Goal: Task Accomplishment & Management: Use online tool/utility

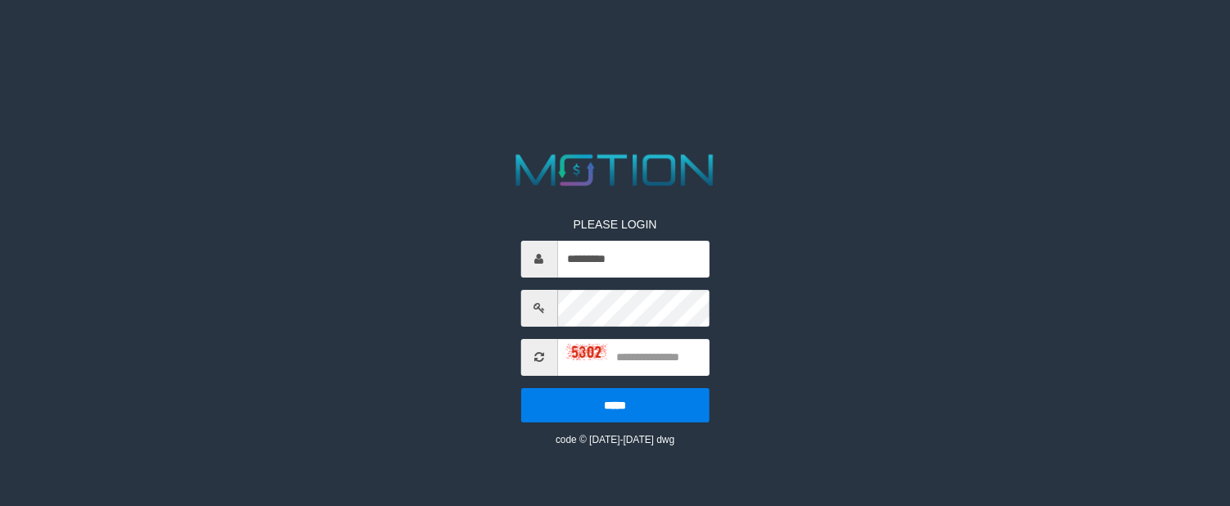
click at [688, 370] on input "text" at bounding box center [633, 357] width 152 height 37
type input "****"
click at [520, 388] on input "*****" at bounding box center [614, 405] width 188 height 34
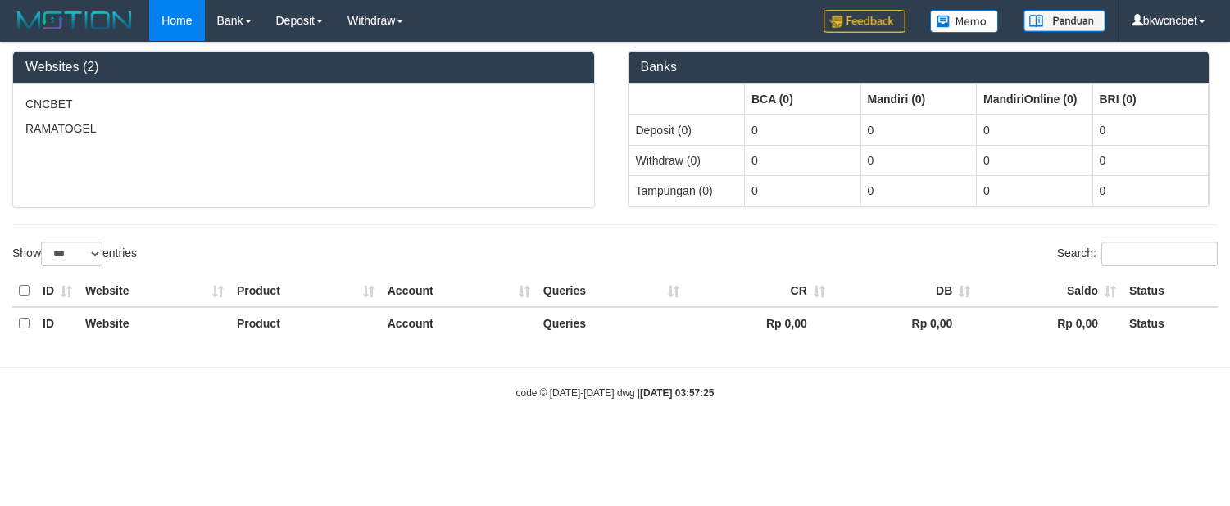
select select "***"
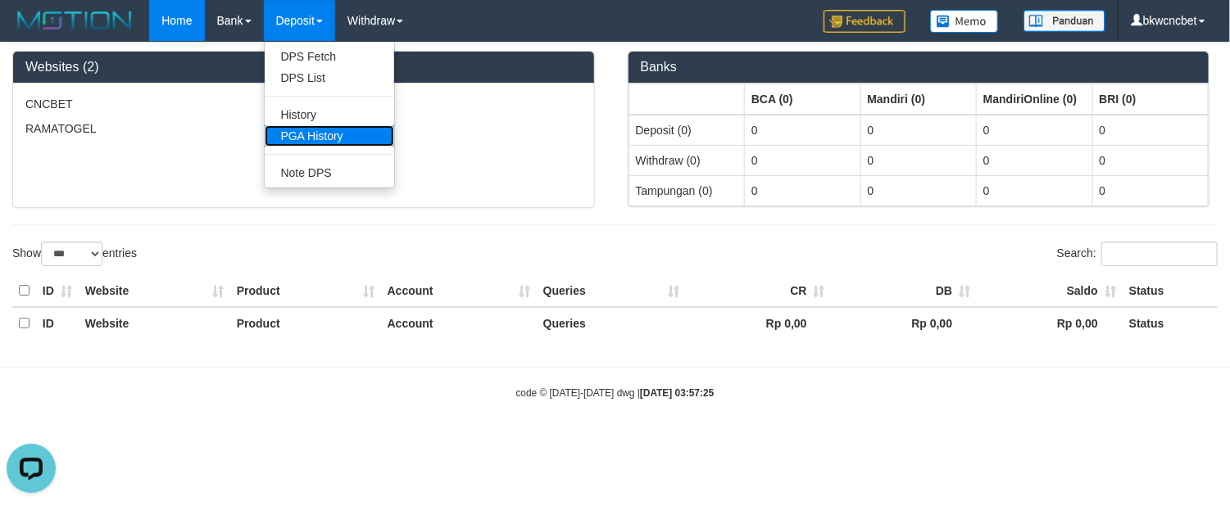
click at [343, 128] on link "PGA History" at bounding box center [329, 135] width 129 height 21
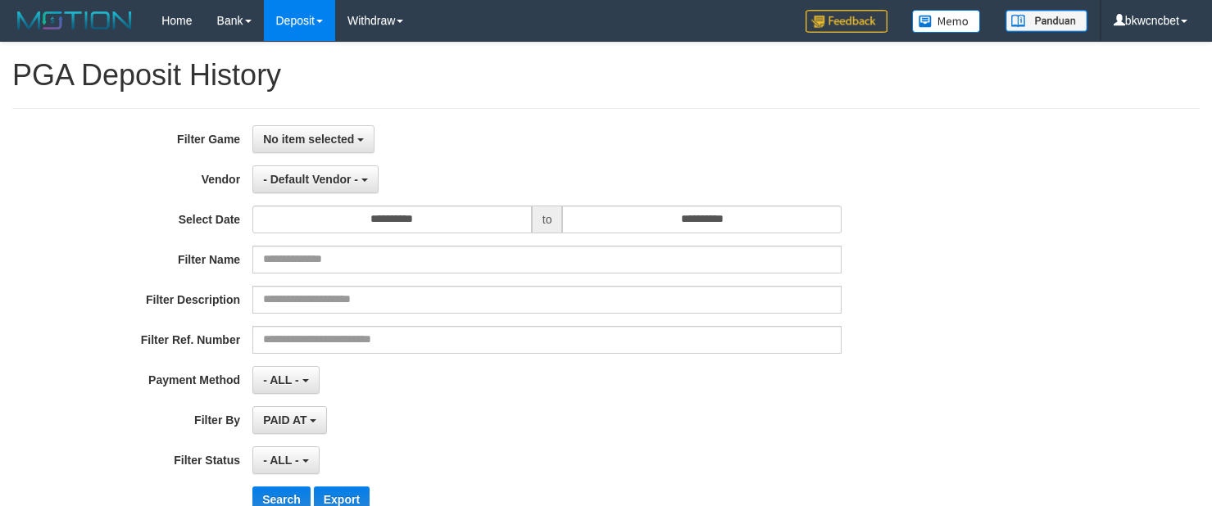
select select
select select "**"
click at [340, 148] on button "No item selected" at bounding box center [313, 139] width 122 height 28
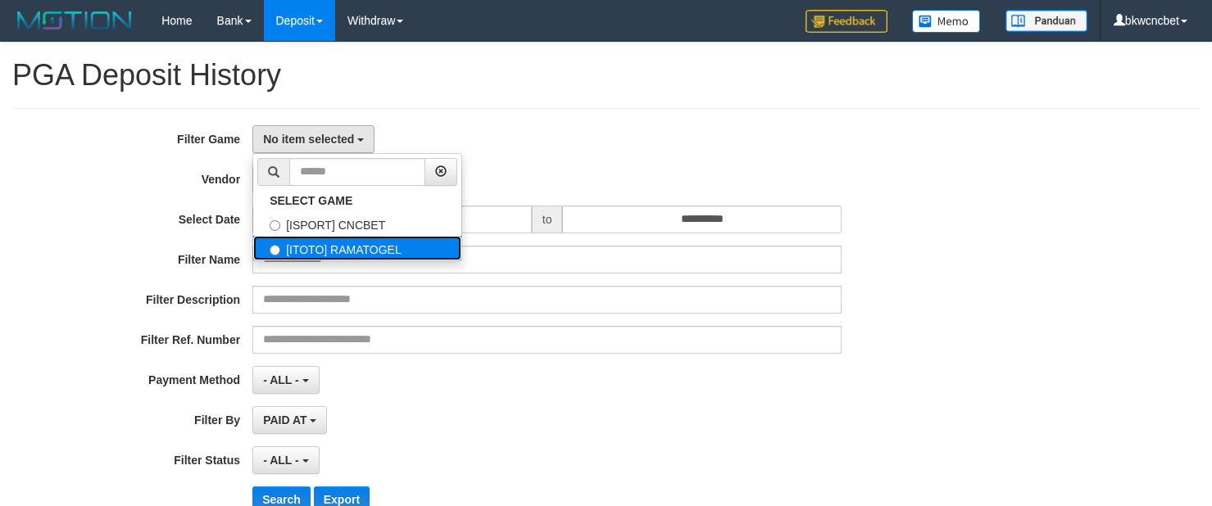
drag, startPoint x: 396, startPoint y: 258, endPoint x: 1114, endPoint y: 443, distance: 741.2
click at [399, 258] on label "[ITOTO] RAMATOGEL" at bounding box center [357, 248] width 208 height 25
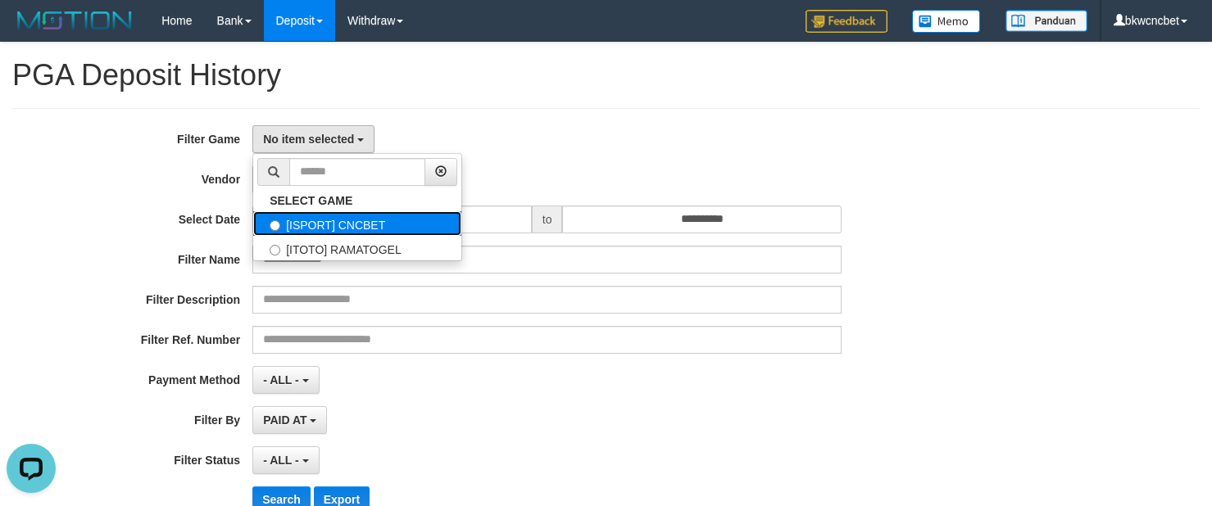
drag, startPoint x: 381, startPoint y: 234, endPoint x: 357, endPoint y: 239, distance: 24.3
click at [379, 234] on label "[ISPORT] CNCBET" at bounding box center [357, 223] width 208 height 25
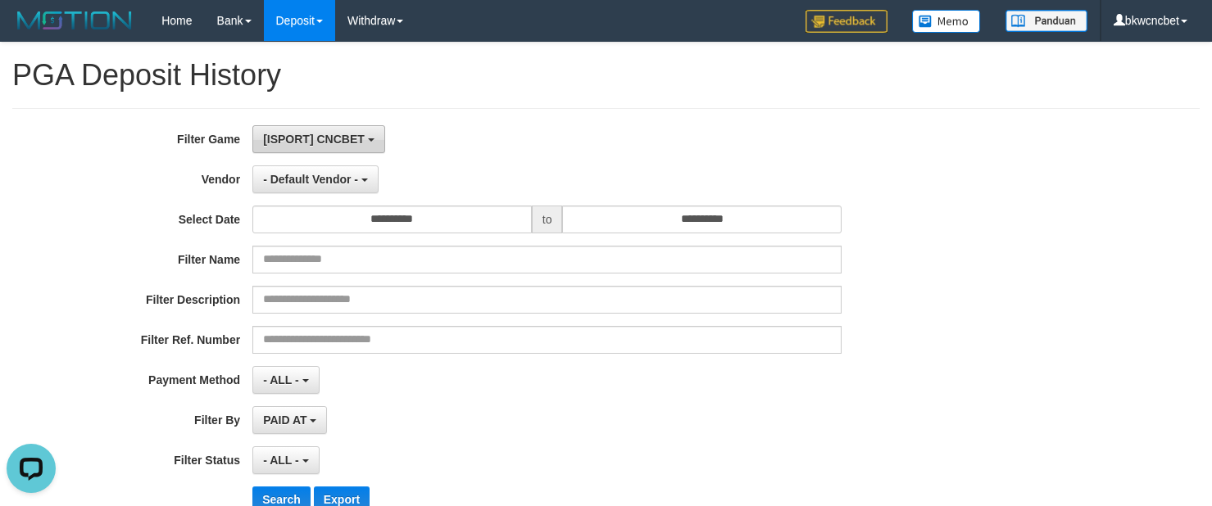
drag, startPoint x: 343, startPoint y: 143, endPoint x: 347, endPoint y: 194, distance: 51.8
click at [343, 141] on span "[ISPORT] CNCBET" at bounding box center [314, 139] width 102 height 13
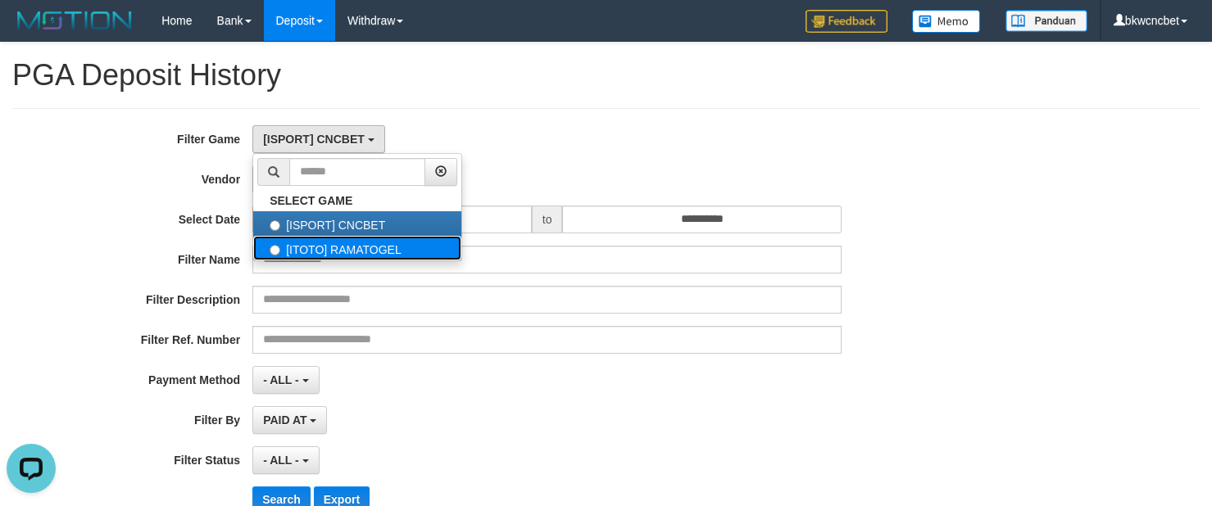
click at [349, 246] on label "[ITOTO] RAMATOGEL" at bounding box center [357, 248] width 208 height 25
select select "****"
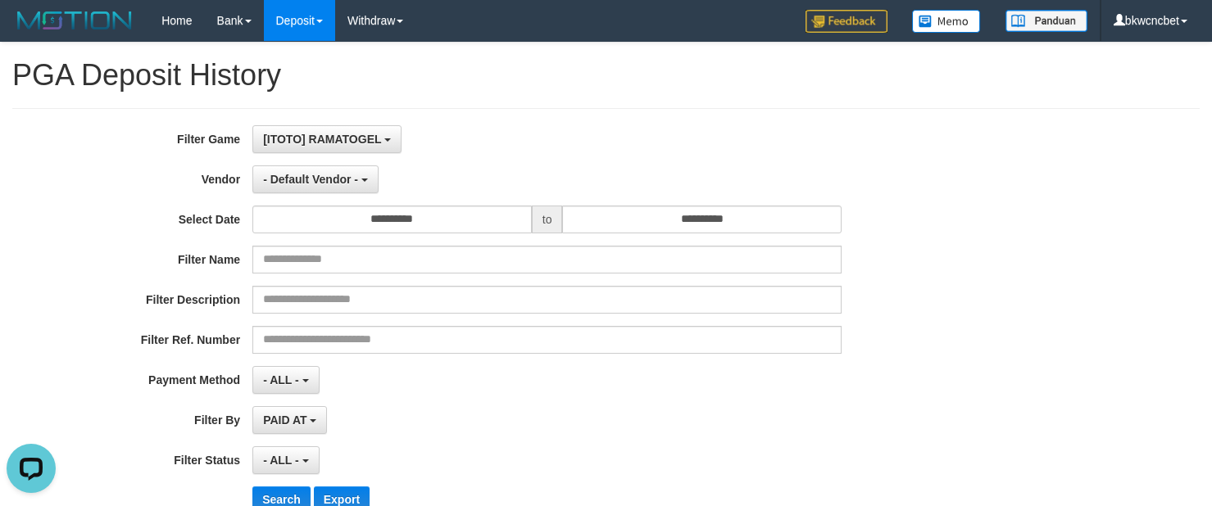
scroll to position [28, 0]
click at [334, 179] on span "- Default Vendor -" at bounding box center [310, 179] width 95 height 13
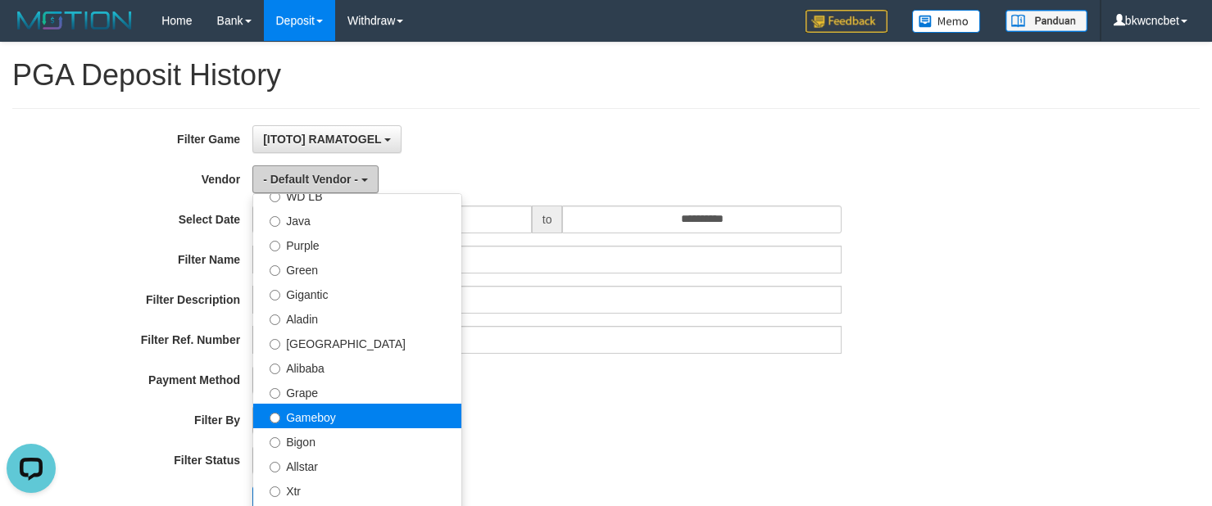
scroll to position [205, 0]
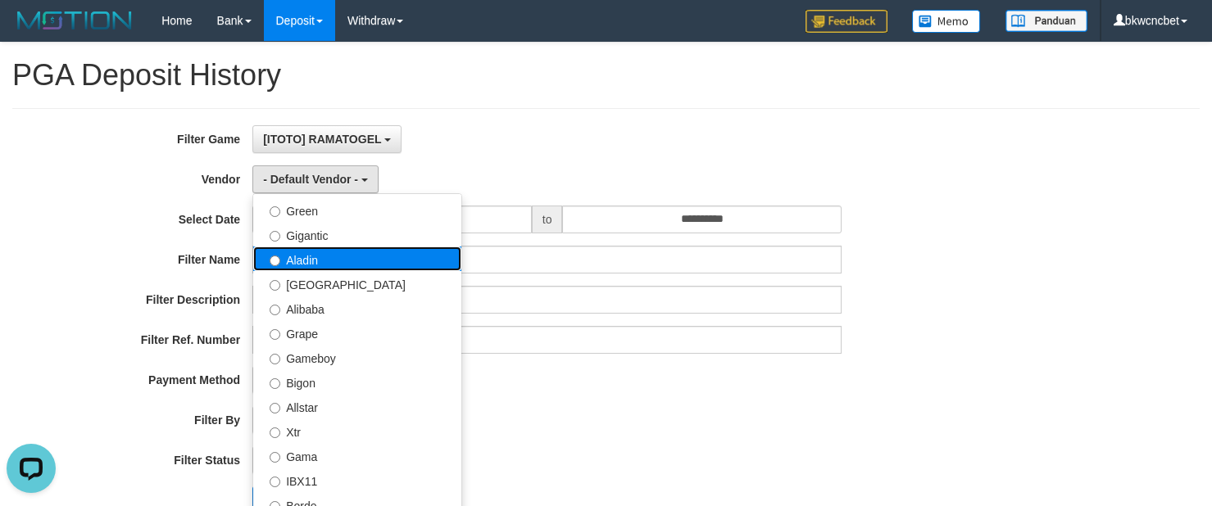
click at [327, 266] on label "Aladin" at bounding box center [357, 259] width 208 height 25
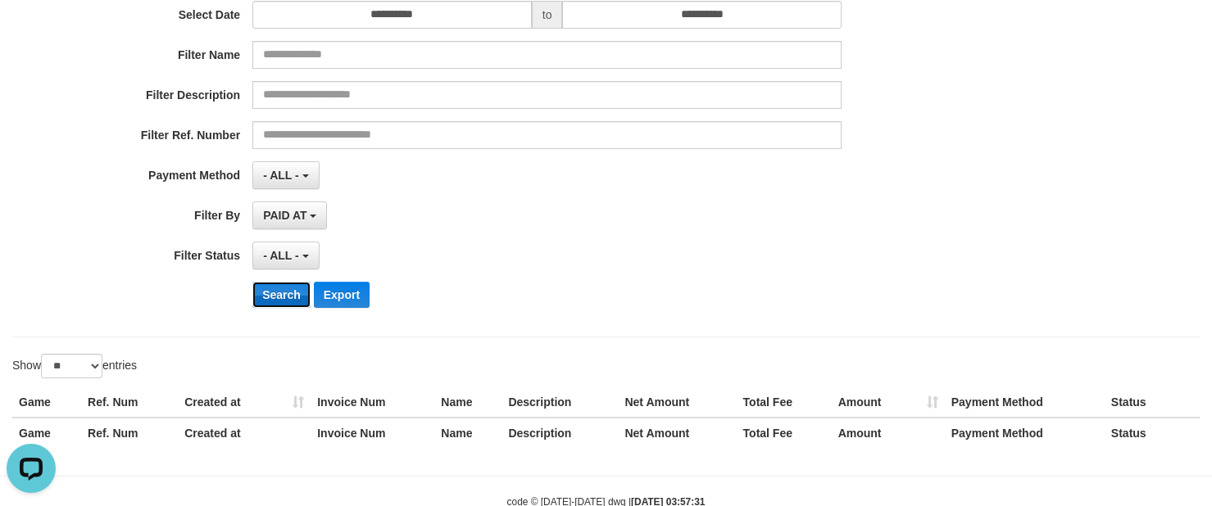
click at [291, 297] on button "Search" at bounding box center [281, 295] width 58 height 26
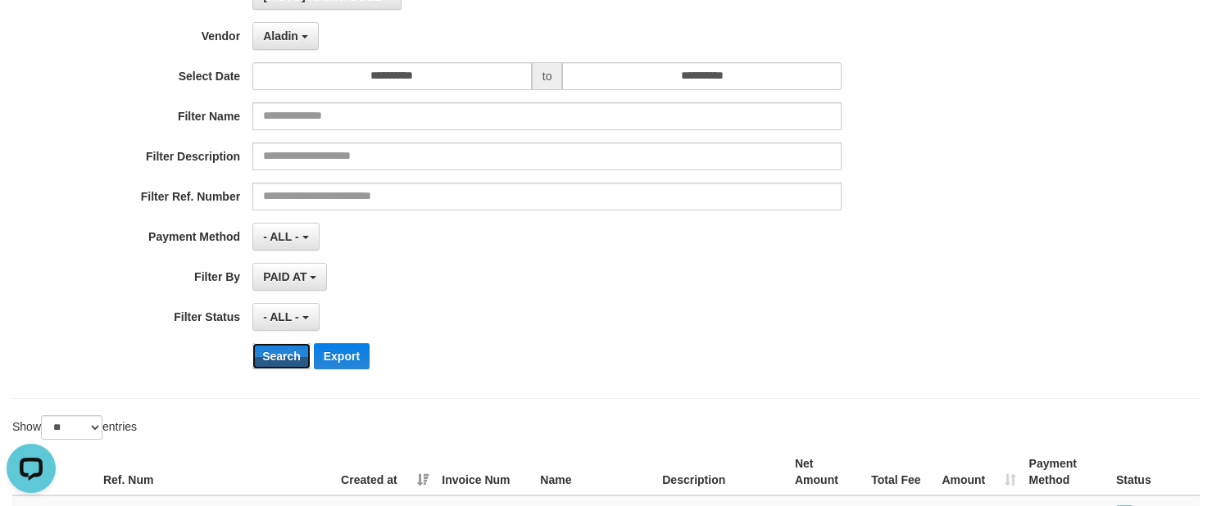
scroll to position [0, 0]
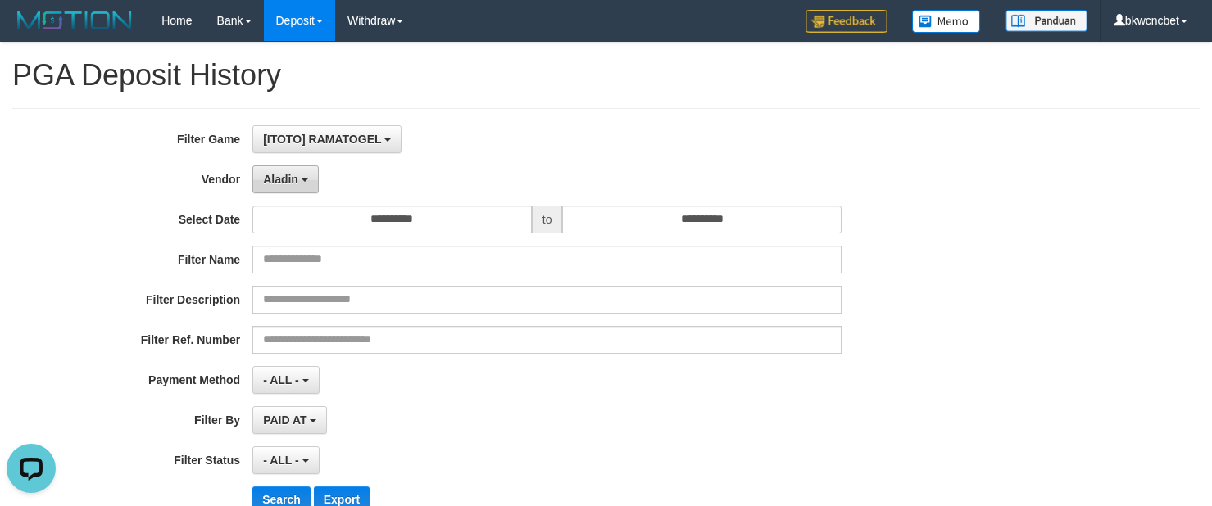
click at [286, 193] on button "Aladin" at bounding box center [285, 180] width 66 height 28
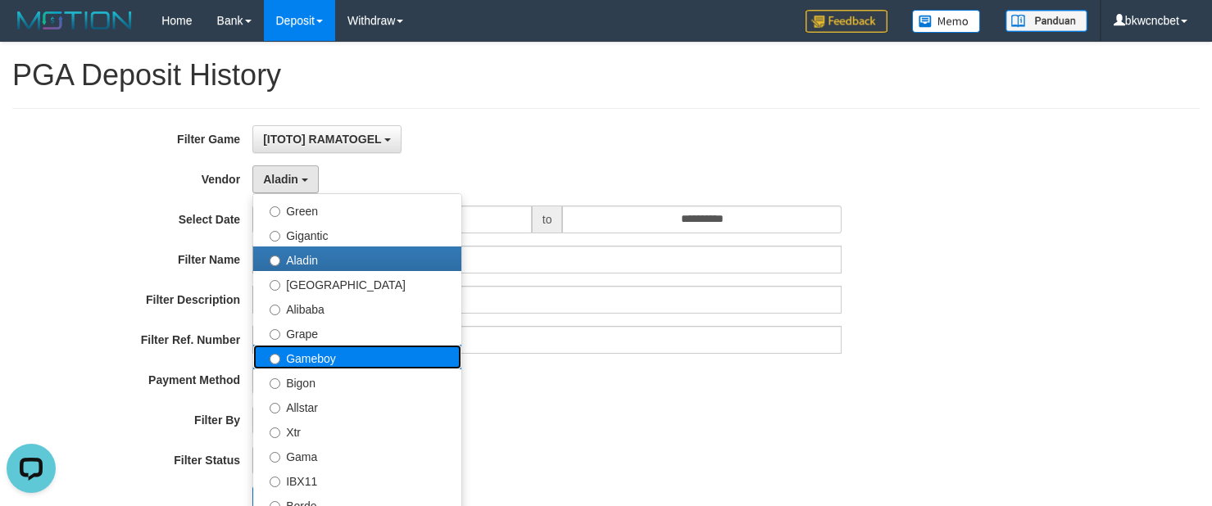
click at [325, 362] on label "Gameboy" at bounding box center [357, 357] width 208 height 25
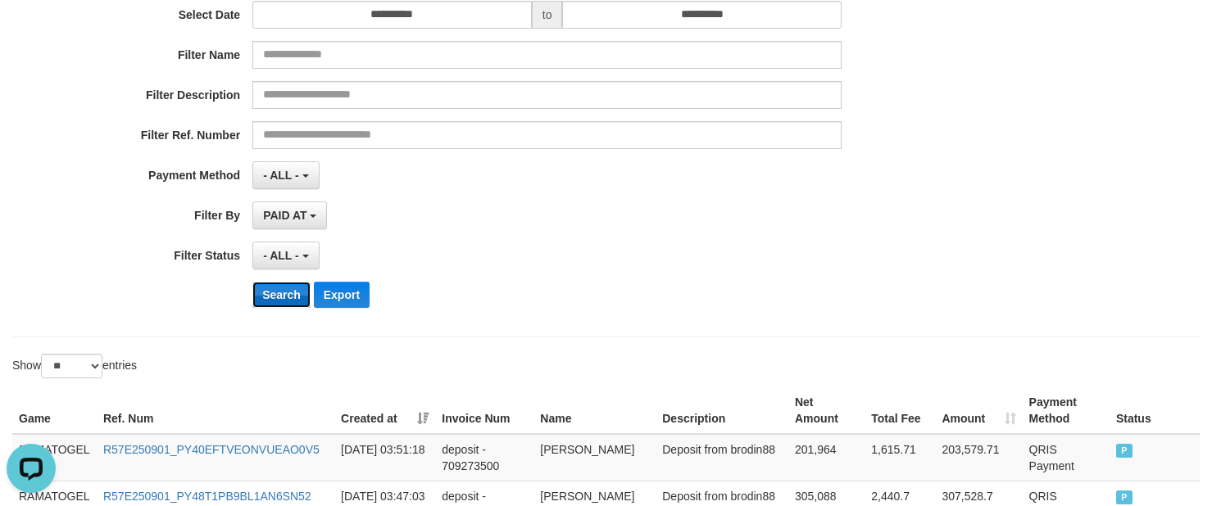
click at [297, 306] on button "Search" at bounding box center [281, 295] width 58 height 26
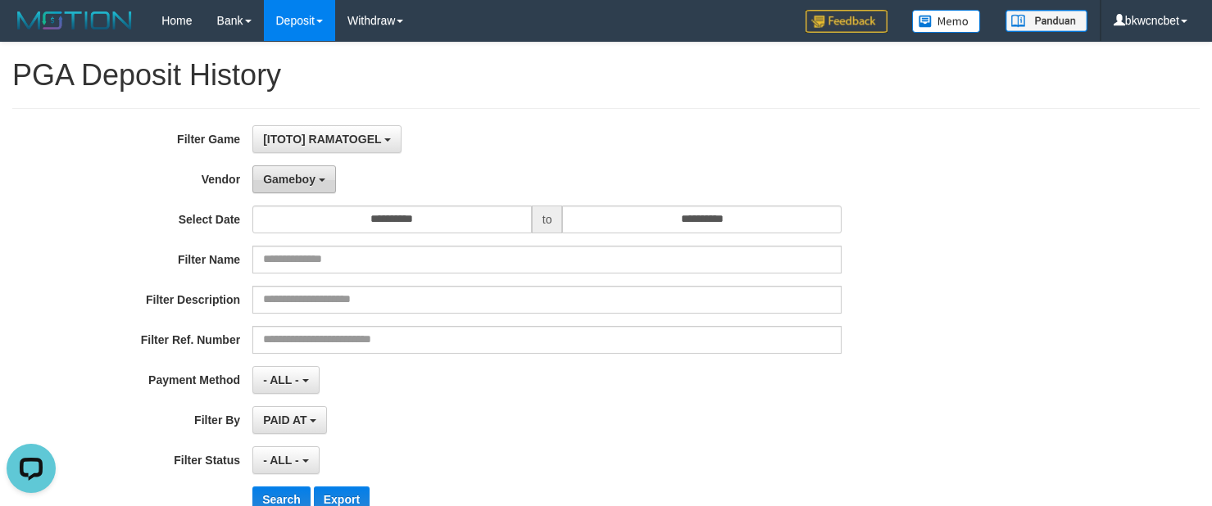
click at [312, 184] on span "Gameboy" at bounding box center [289, 179] width 52 height 13
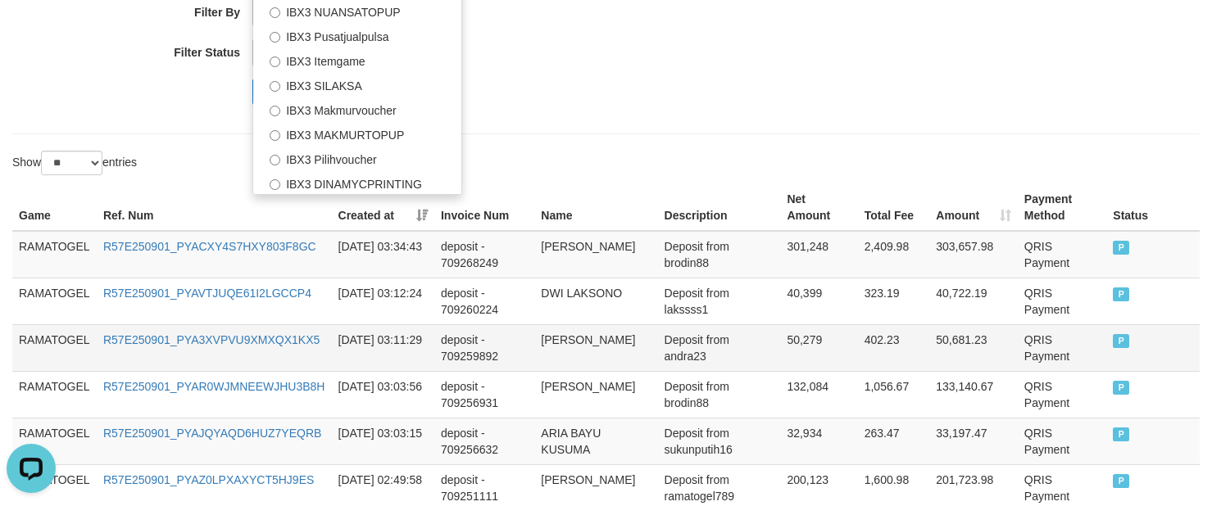
scroll to position [409, 0]
click at [366, 167] on label "IBX3 Pilihvoucher" at bounding box center [357, 157] width 208 height 25
select select "**********"
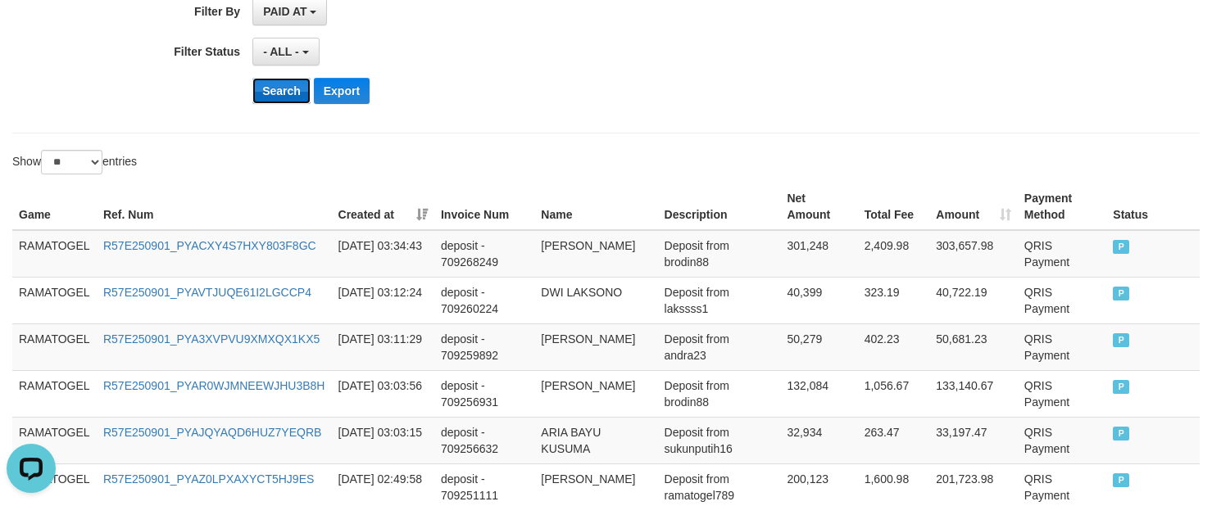
click at [270, 93] on button "Search" at bounding box center [281, 91] width 58 height 26
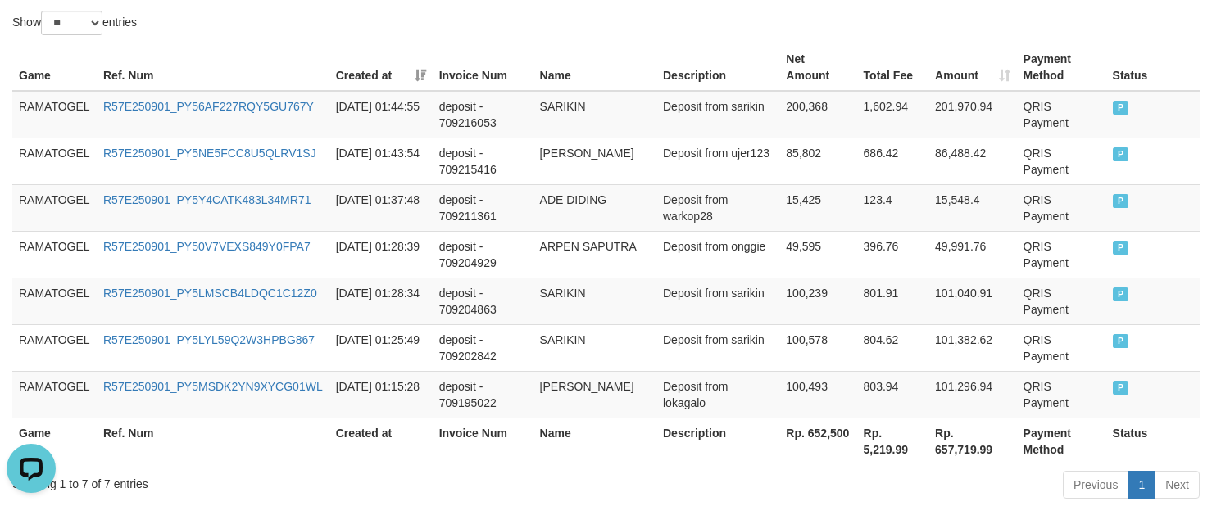
scroll to position [647, 0]
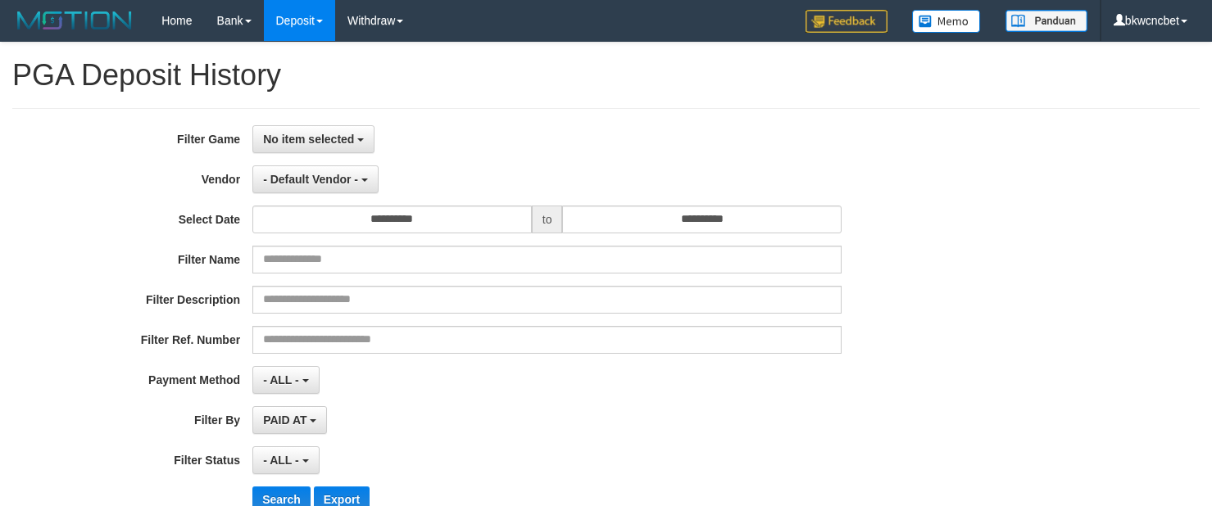
select select
select select "**"
drag, startPoint x: 312, startPoint y: 136, endPoint x: 342, endPoint y: 163, distance: 40.0
click at [312, 138] on span "No item selected" at bounding box center [308, 139] width 91 height 13
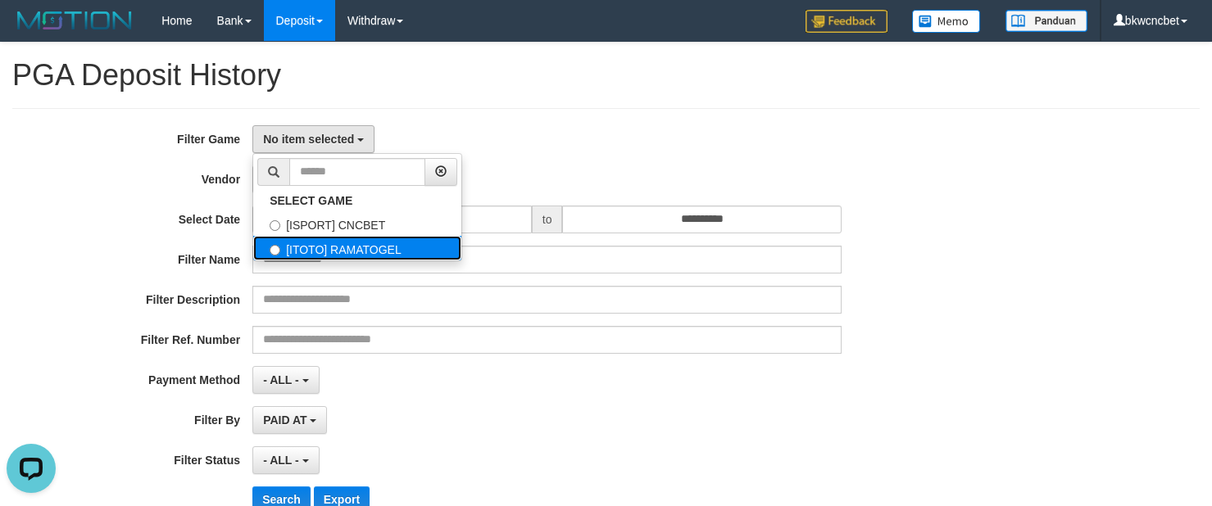
click at [347, 254] on label "[ITOTO] RAMATOGEL" at bounding box center [357, 248] width 208 height 25
select select "****"
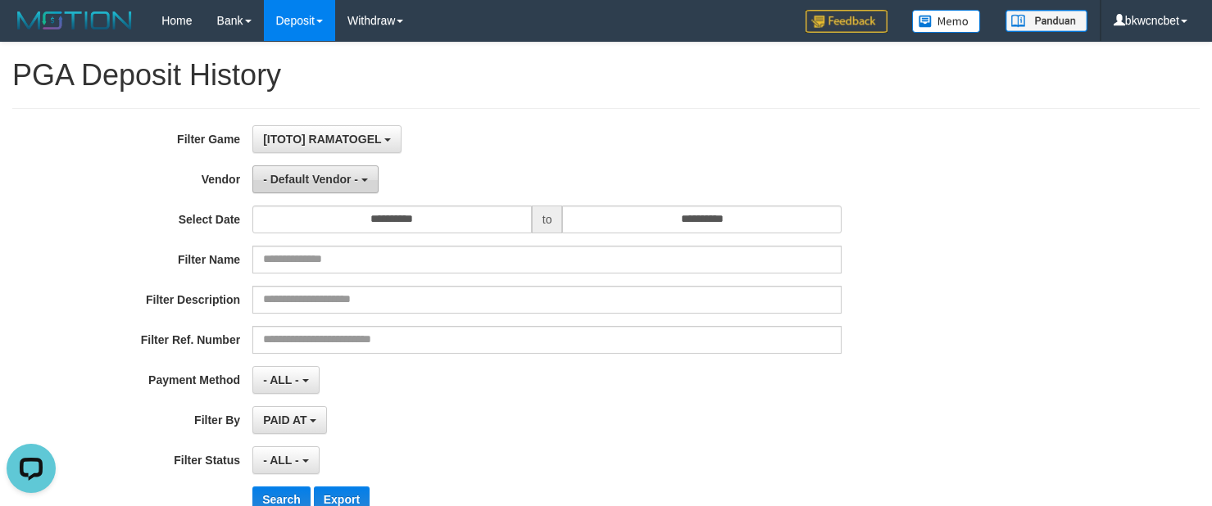
click at [345, 167] on button "- Default Vendor -" at bounding box center [315, 180] width 126 height 28
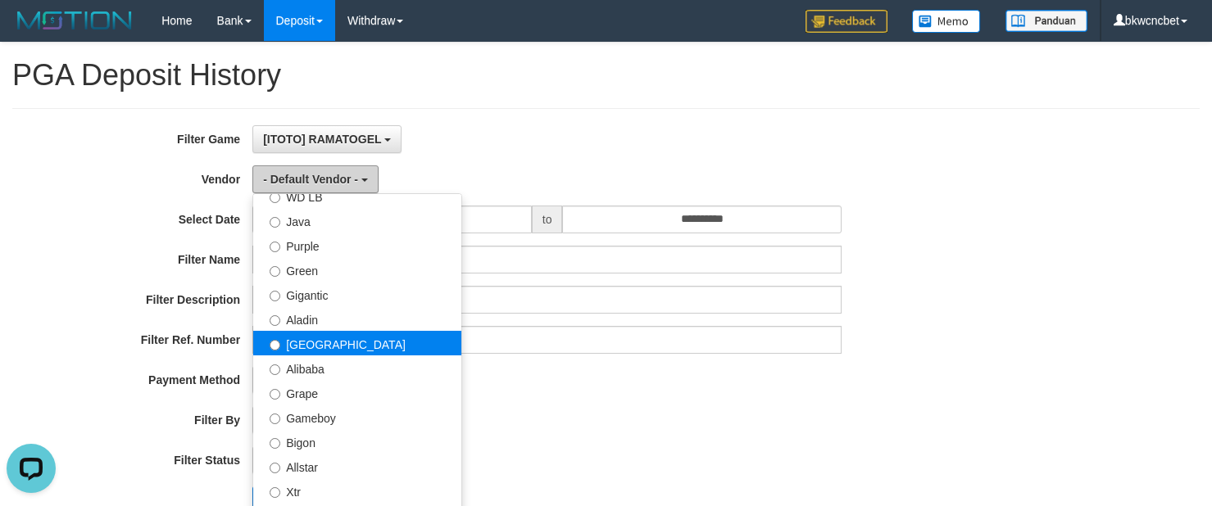
scroll to position [205, 0]
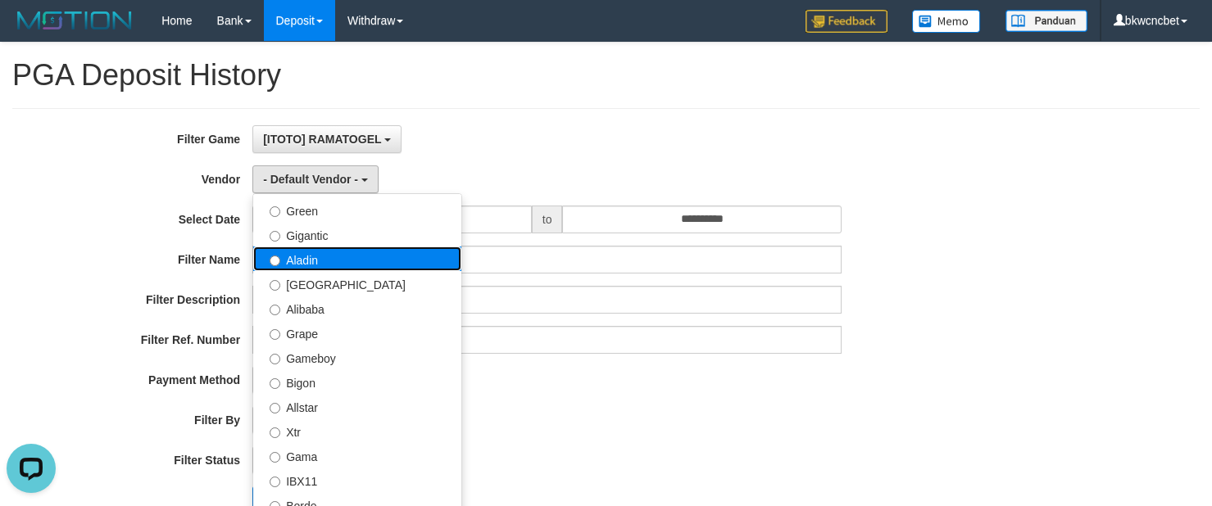
click at [320, 268] on label "Aladin" at bounding box center [357, 259] width 208 height 25
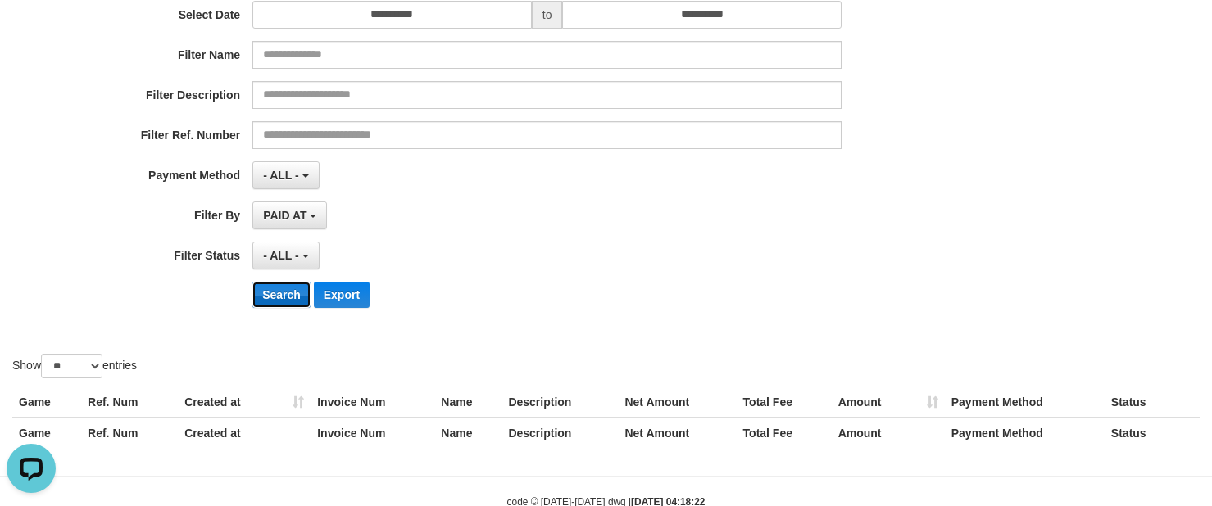
click at [303, 303] on button "Search" at bounding box center [281, 295] width 58 height 26
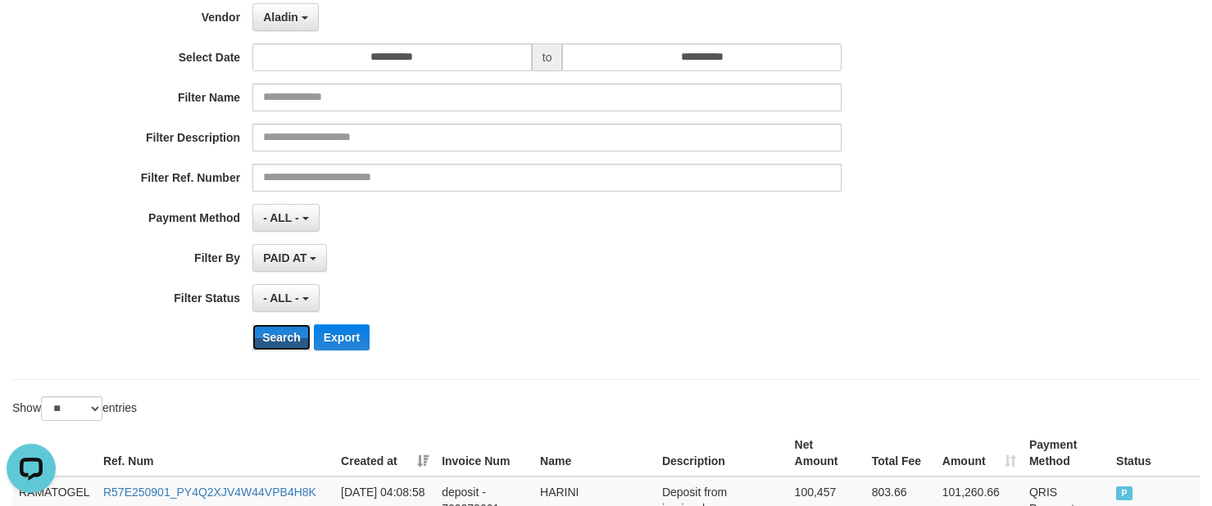
scroll to position [0, 0]
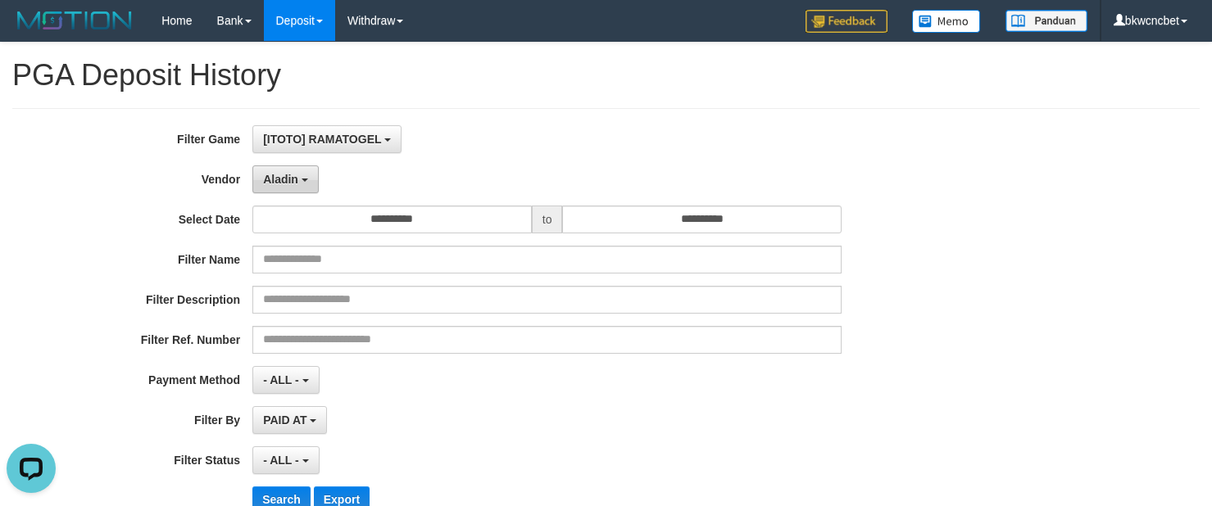
click at [288, 188] on button "Aladin" at bounding box center [285, 180] width 66 height 28
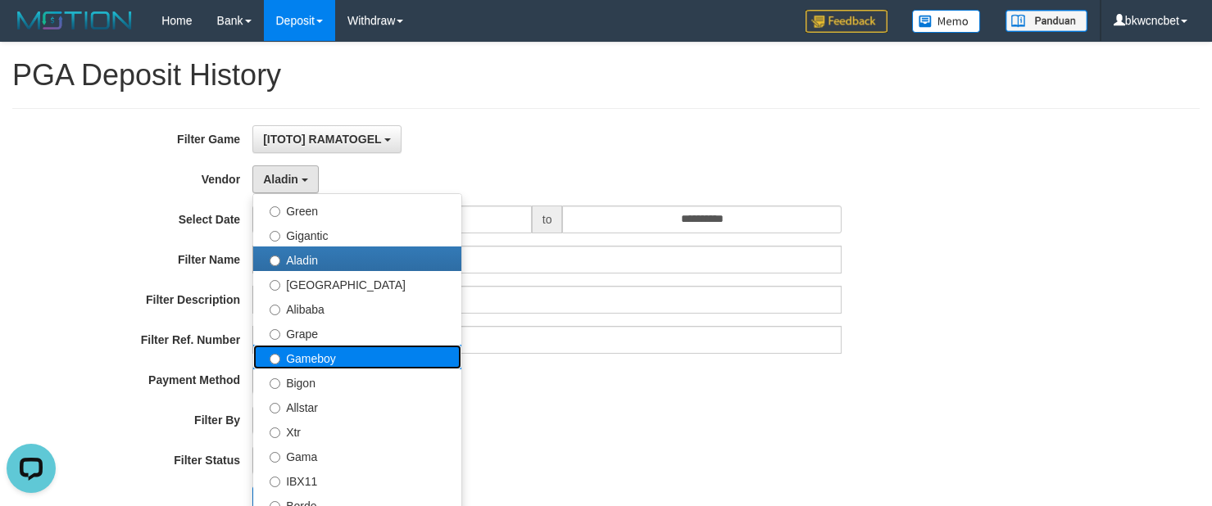
click at [334, 365] on label "Gameboy" at bounding box center [357, 357] width 208 height 25
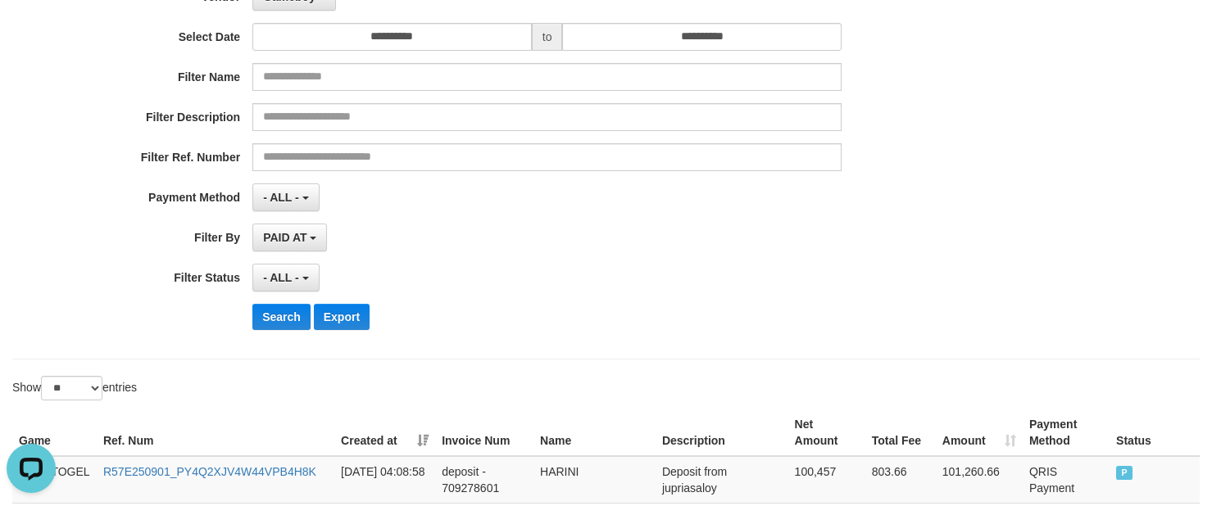
scroll to position [409, 0]
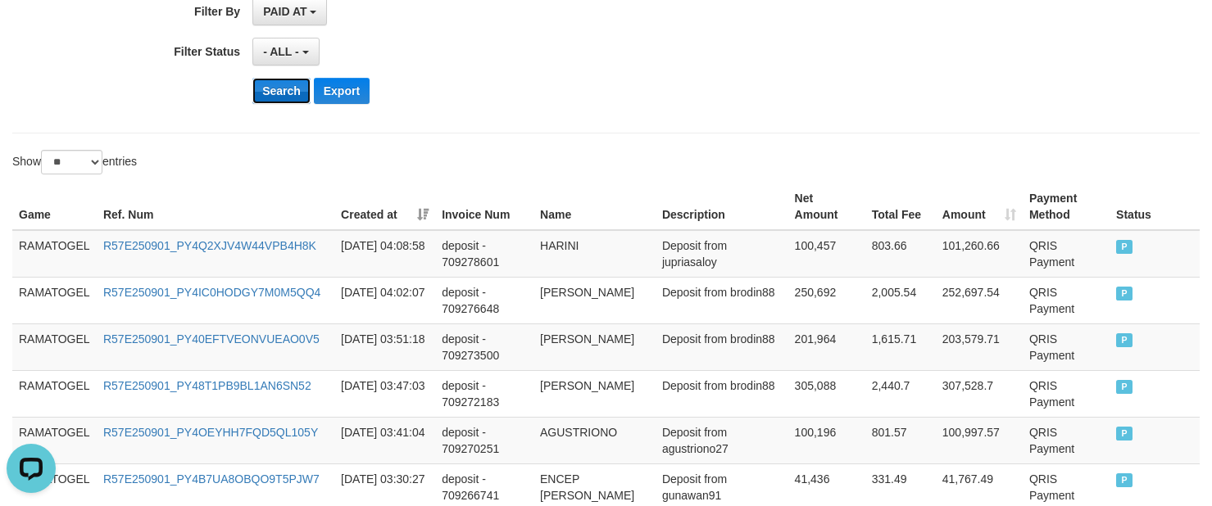
click at [274, 103] on button "Search" at bounding box center [281, 91] width 58 height 26
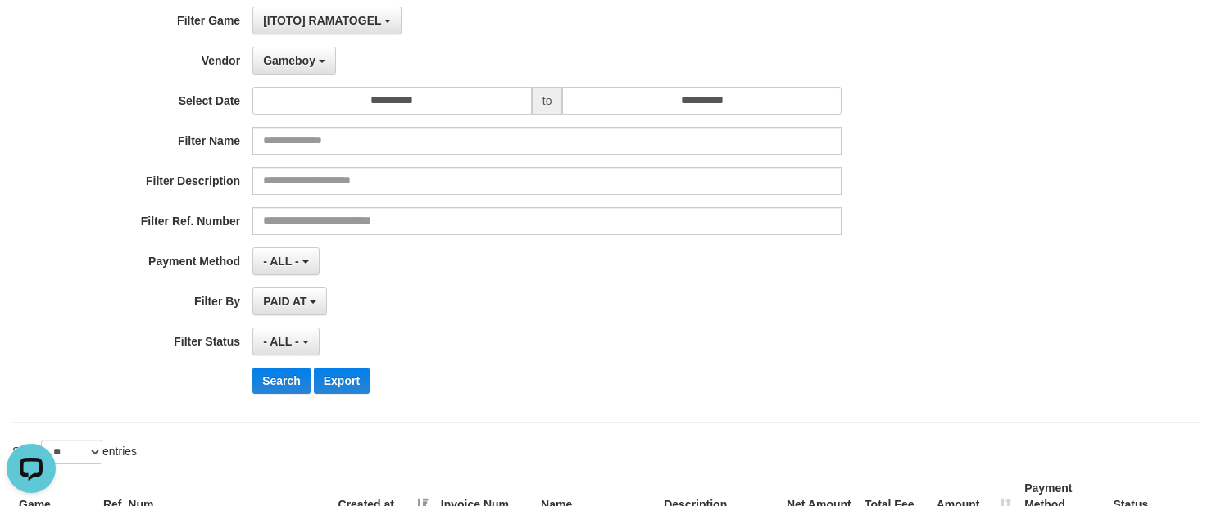
scroll to position [59, 0]
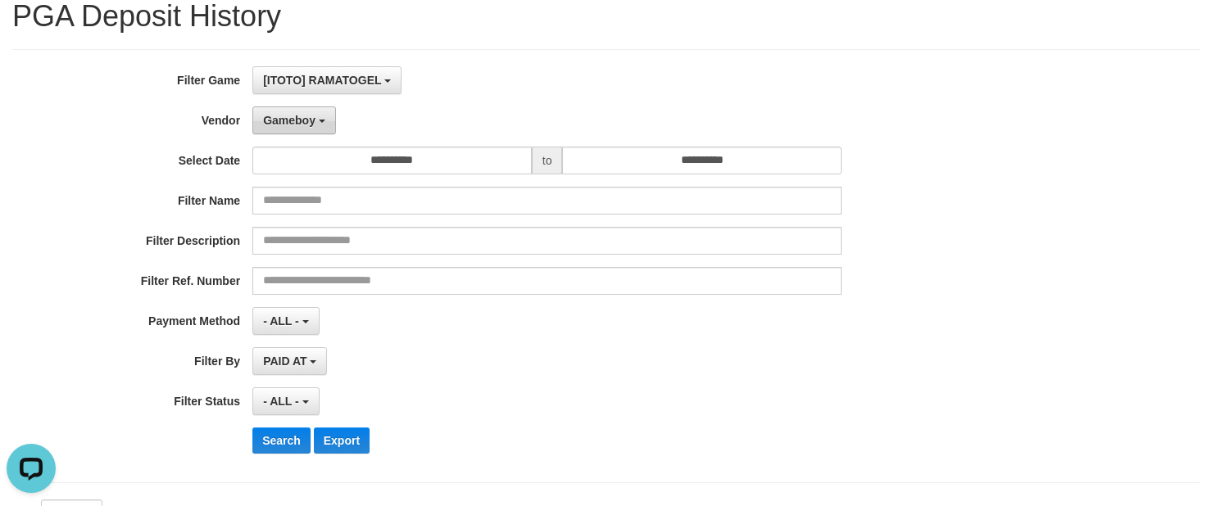
drag, startPoint x: 291, startPoint y: 119, endPoint x: 392, endPoint y: 356, distance: 258.2
click at [291, 119] on span "Gameboy" at bounding box center [289, 120] width 52 height 13
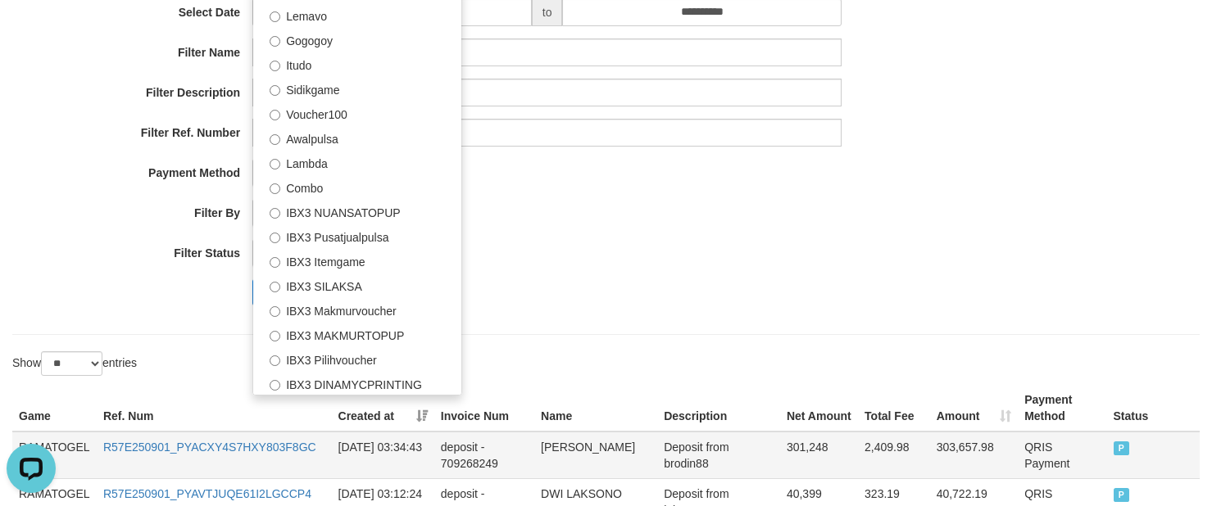
scroll to position [264, 0]
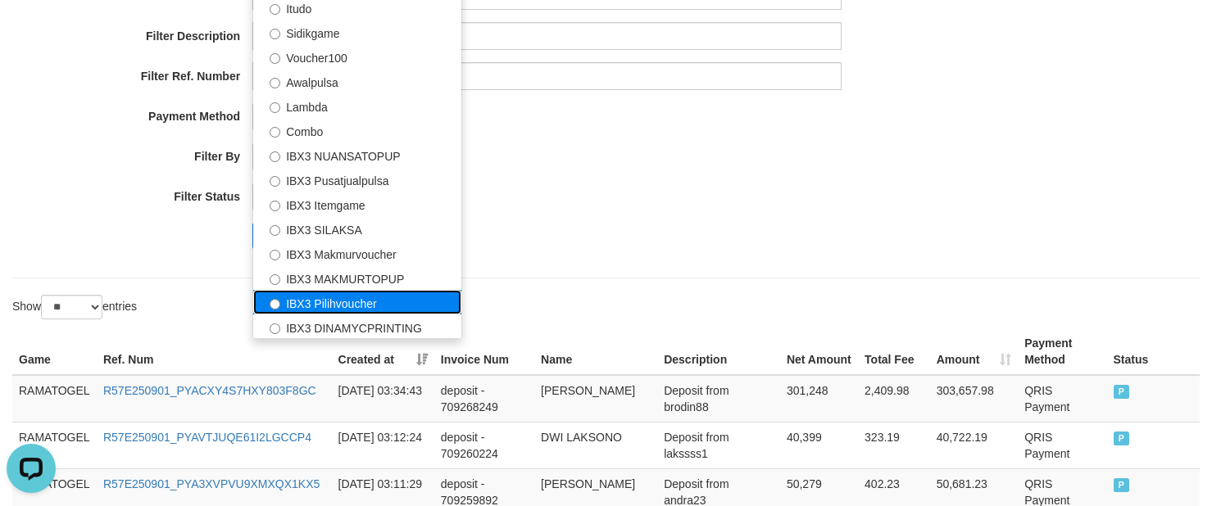
click at [364, 301] on label "IBX3 Pilihvoucher" at bounding box center [357, 302] width 208 height 25
select select "**********"
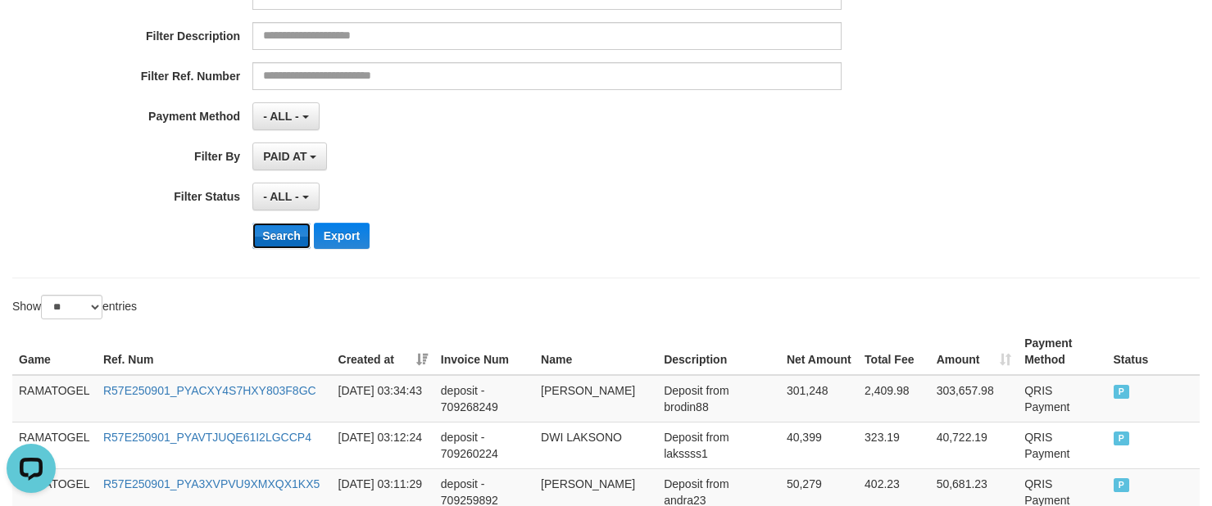
click at [275, 244] on button "Search" at bounding box center [281, 236] width 58 height 26
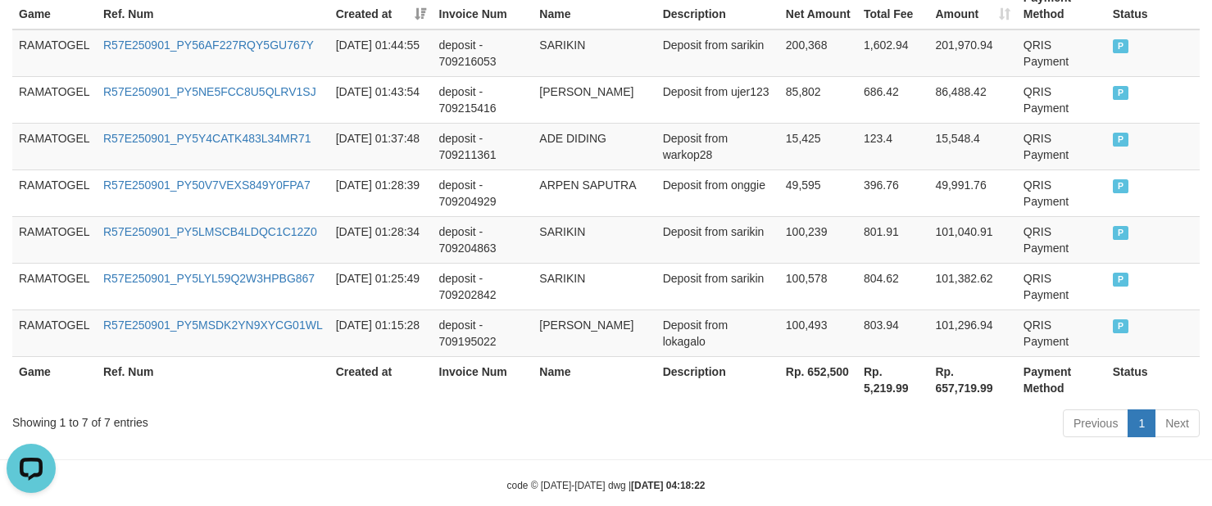
scroll to position [647, 0]
